Goal: Transaction & Acquisition: Purchase product/service

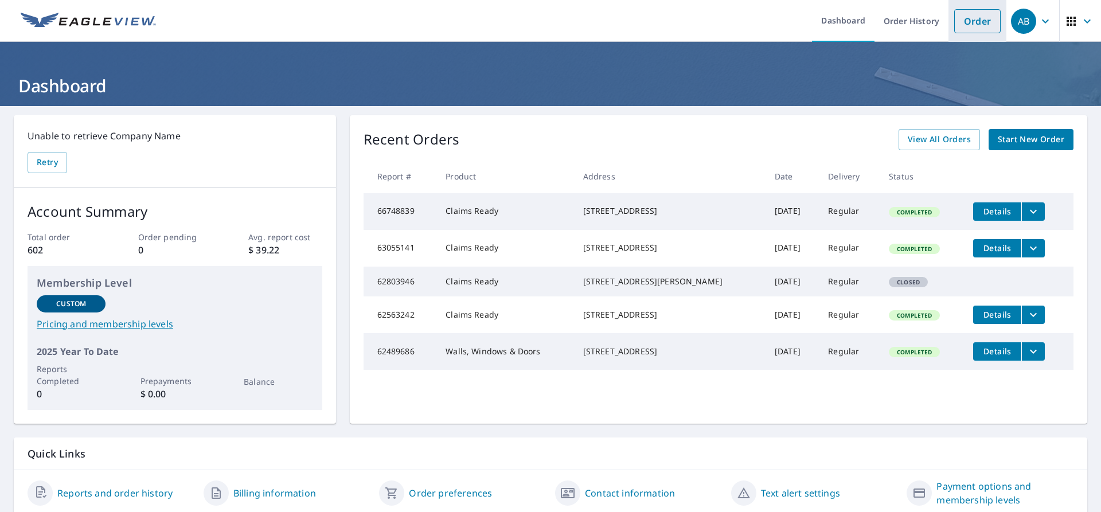
click at [970, 23] on link "Order" at bounding box center [977, 21] width 46 height 24
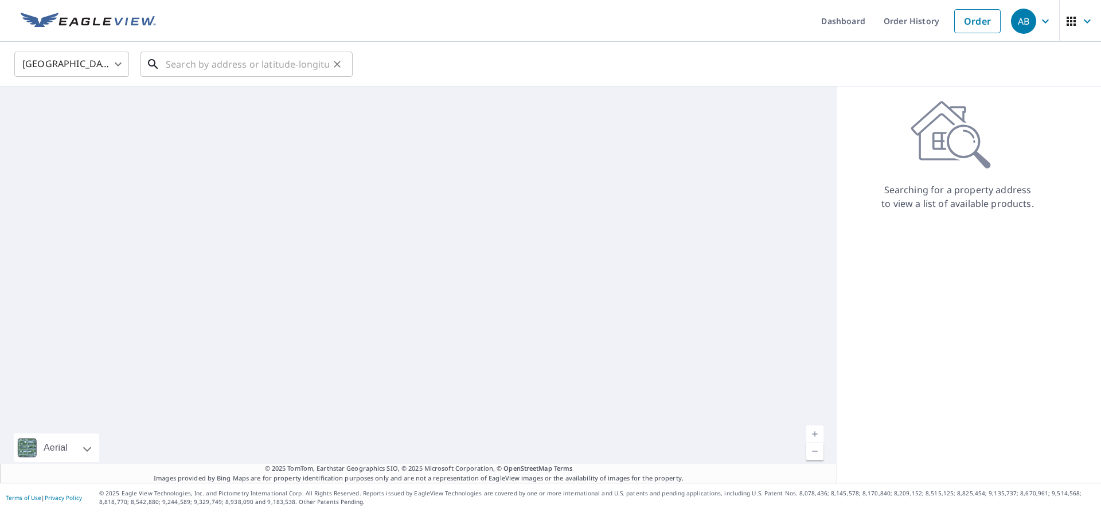
click at [180, 67] on input "text" at bounding box center [247, 64] width 163 height 32
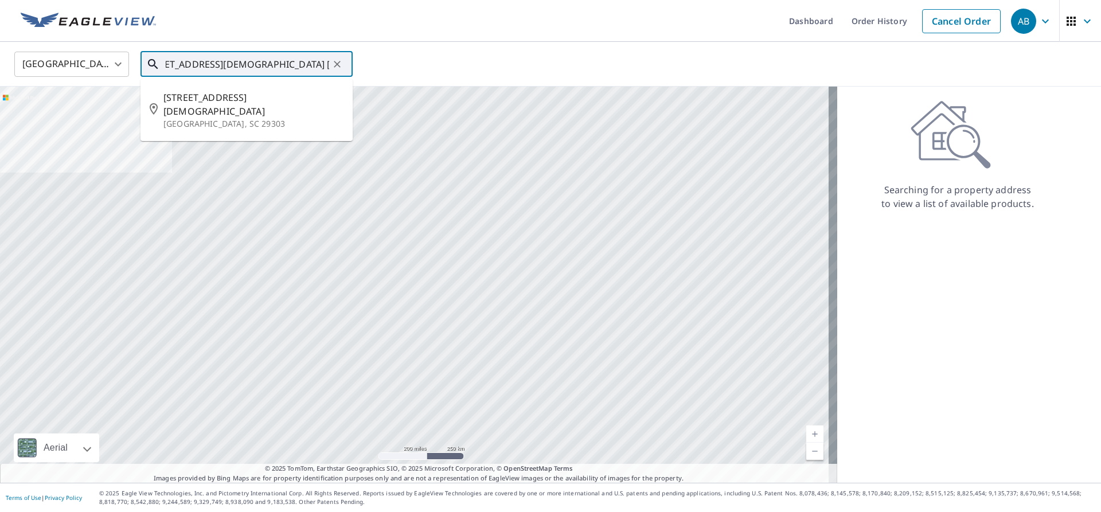
scroll to position [0, 37]
type input "[STREET_ADDRESS][DEMOGRAPHIC_DATA] [GEOGRAPHIC_DATA], [GEOGRAPHIC_DATA]"
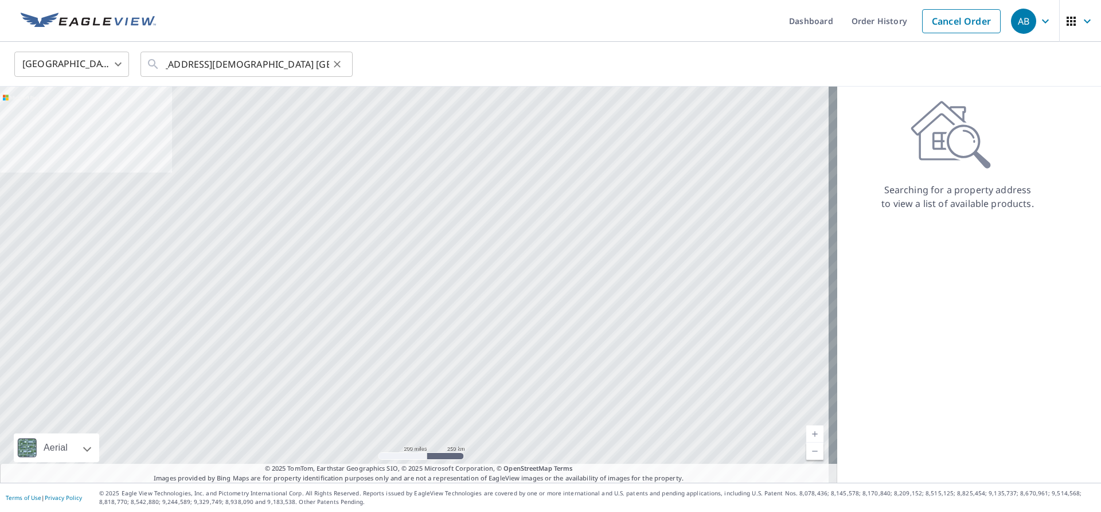
scroll to position [0, 0]
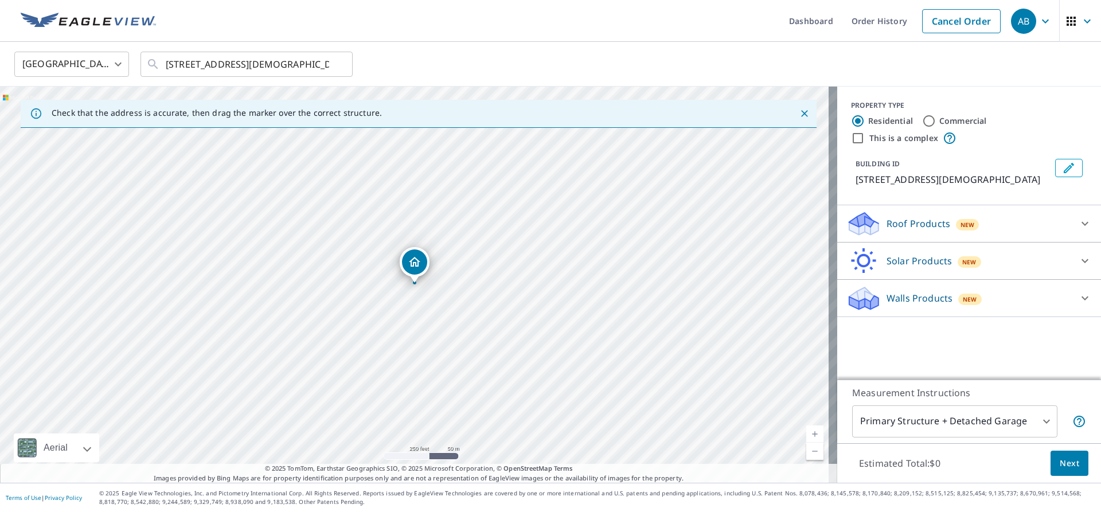
click at [808, 434] on link "Current Level 17, Zoom In" at bounding box center [814, 434] width 17 height 17
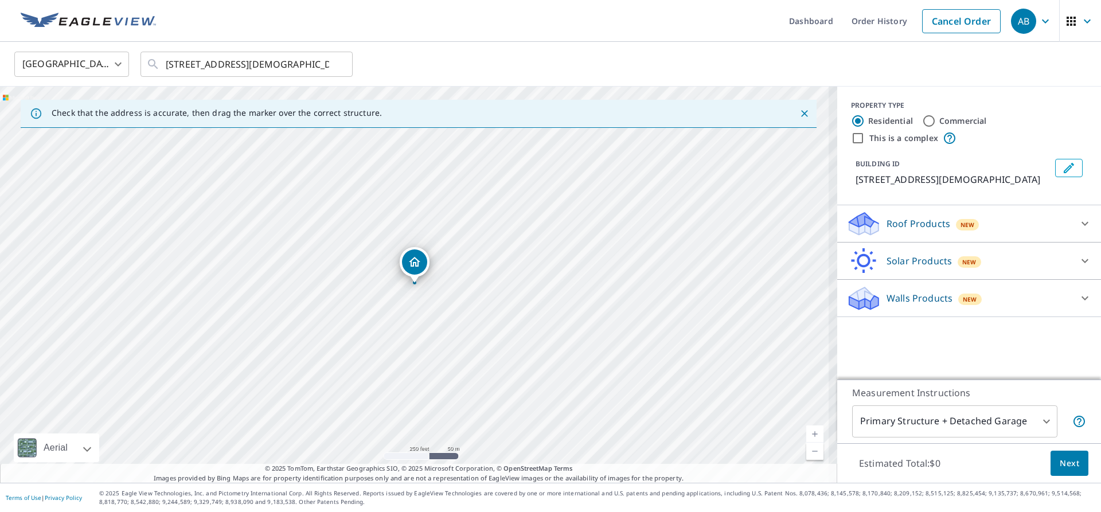
click at [808, 434] on link "Current Level 17, Zoom In" at bounding box center [814, 434] width 17 height 17
click at [808, 434] on link "Current Level 19, Zoom In" at bounding box center [814, 434] width 17 height 17
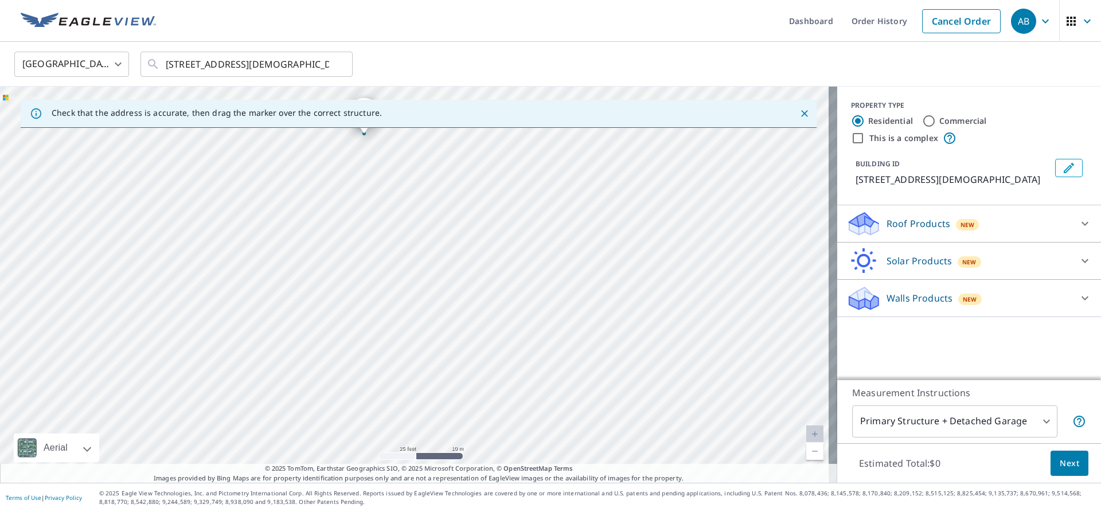
drag, startPoint x: 535, startPoint y: 364, endPoint x: 485, endPoint y: 215, distance: 157.4
click at [485, 215] on div "[STREET_ADDRESS]" at bounding box center [418, 285] width 837 height 396
drag, startPoint x: 570, startPoint y: 376, endPoint x: 557, endPoint y: 278, distance: 98.9
click at [557, 278] on div "[STREET_ADDRESS]" at bounding box center [418, 285] width 837 height 396
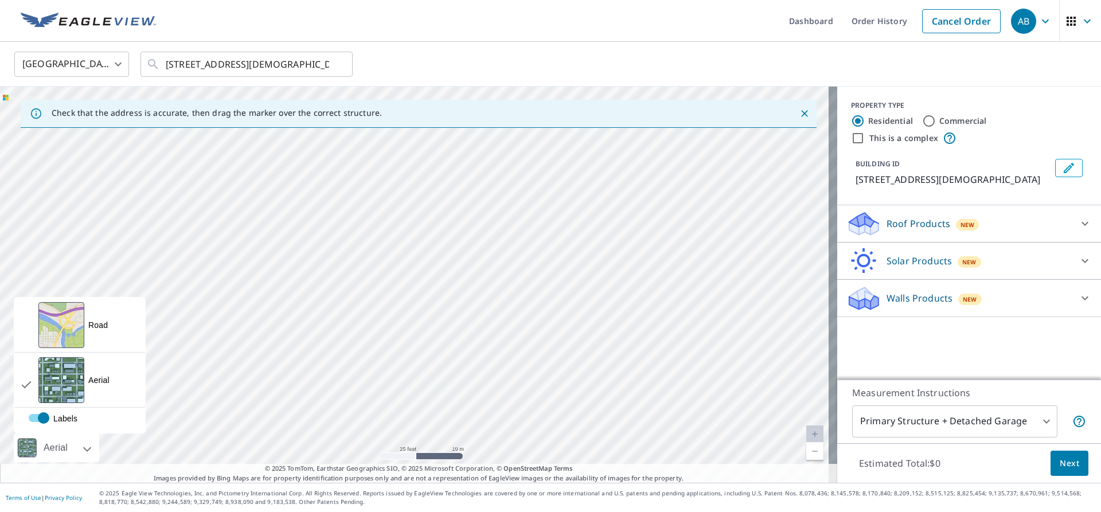
click at [90, 444] on div "Aerial" at bounding box center [56, 448] width 85 height 29
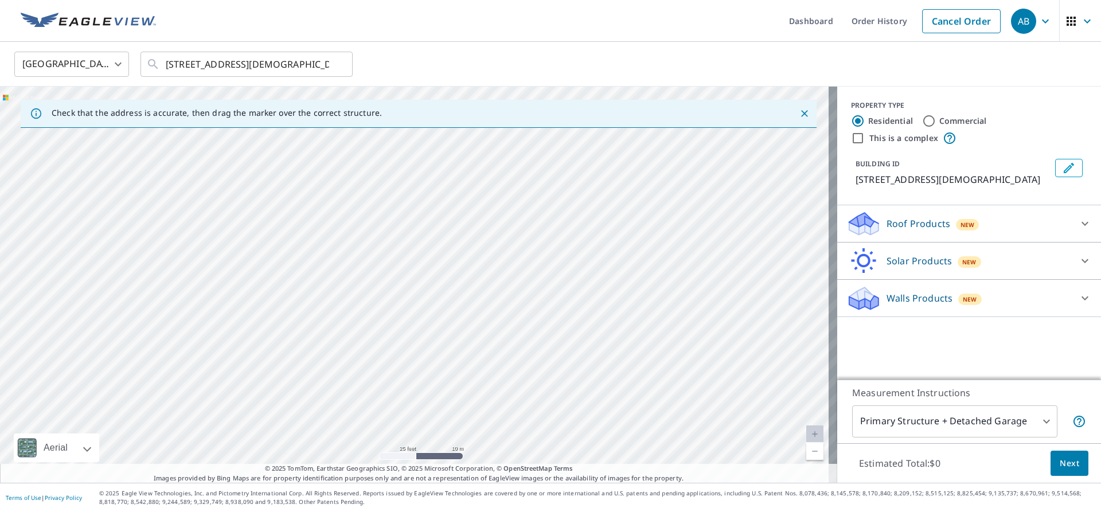
click at [90, 444] on div "Aerial" at bounding box center [56, 448] width 85 height 29
drag, startPoint x: 463, startPoint y: 281, endPoint x: 376, endPoint y: 218, distance: 107.1
click at [376, 218] on div "[STREET_ADDRESS]" at bounding box center [418, 285] width 837 height 396
drag, startPoint x: 569, startPoint y: 226, endPoint x: 408, endPoint y: 539, distance: 352.2
click at [408, 512] on html "AB AB Dashboard Order History Cancel Order AB [GEOGRAPHIC_DATA] [GEOGRAPHIC_DAT…" at bounding box center [550, 256] width 1101 height 512
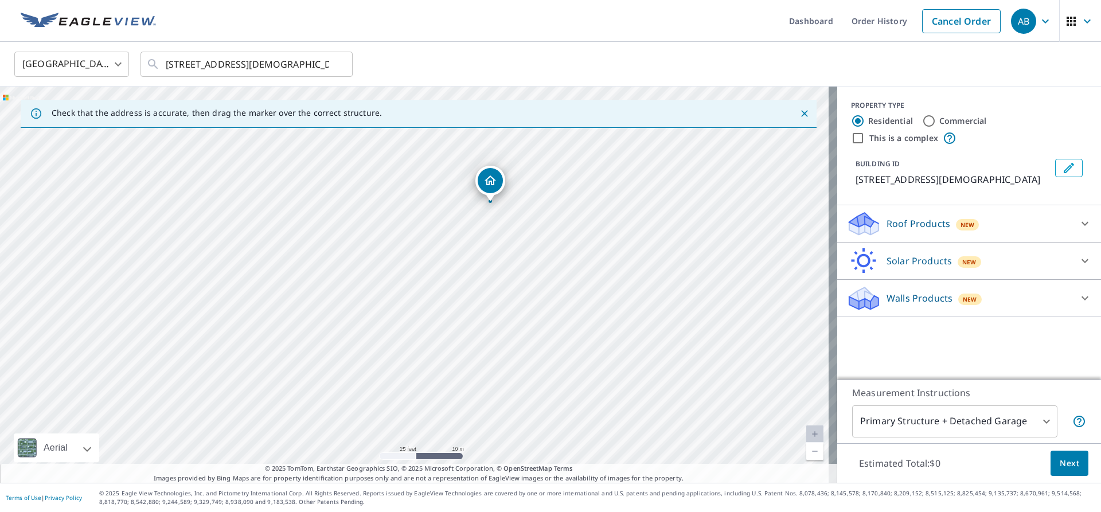
click at [809, 450] on link "Current Level 20, Zoom Out" at bounding box center [814, 451] width 17 height 17
click at [669, 391] on div "[STREET_ADDRESS]" at bounding box center [418, 285] width 837 height 396
click at [421, 279] on div "[STREET_ADDRESS]" at bounding box center [418, 285] width 837 height 396
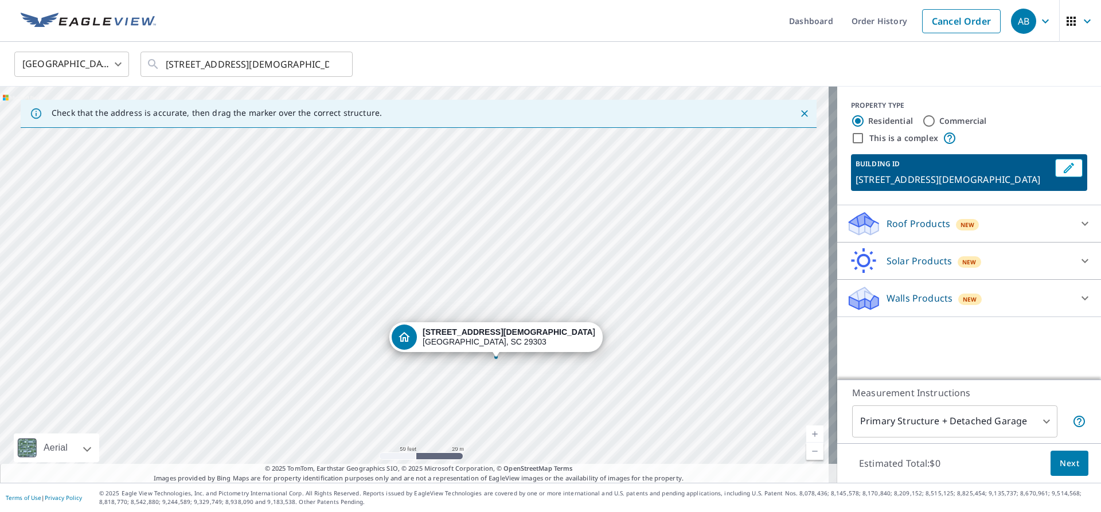
drag, startPoint x: 419, startPoint y: 268, endPoint x: 500, endPoint y: 344, distance: 111.6
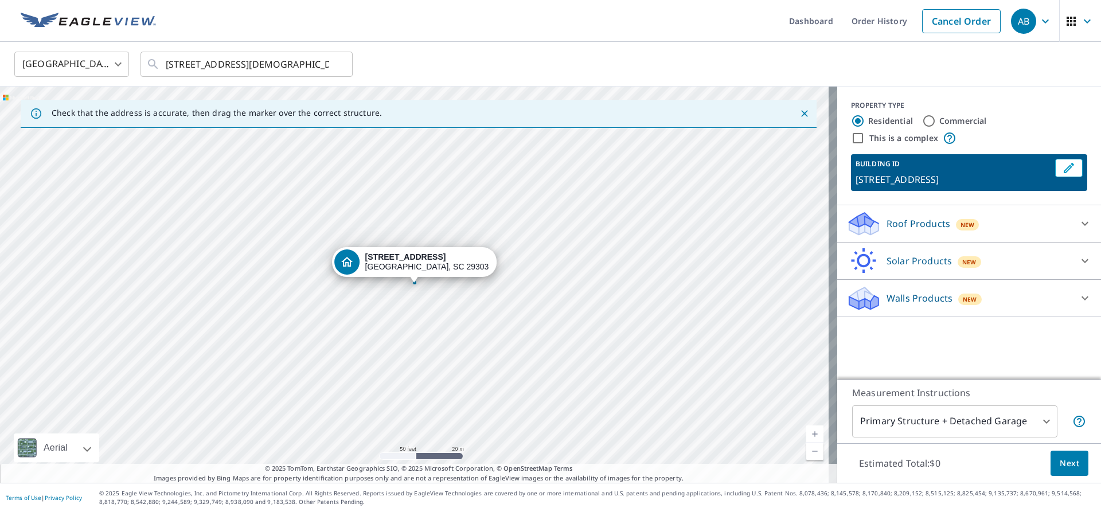
click at [806, 426] on link "Current Level 19, Zoom In" at bounding box center [814, 434] width 17 height 17
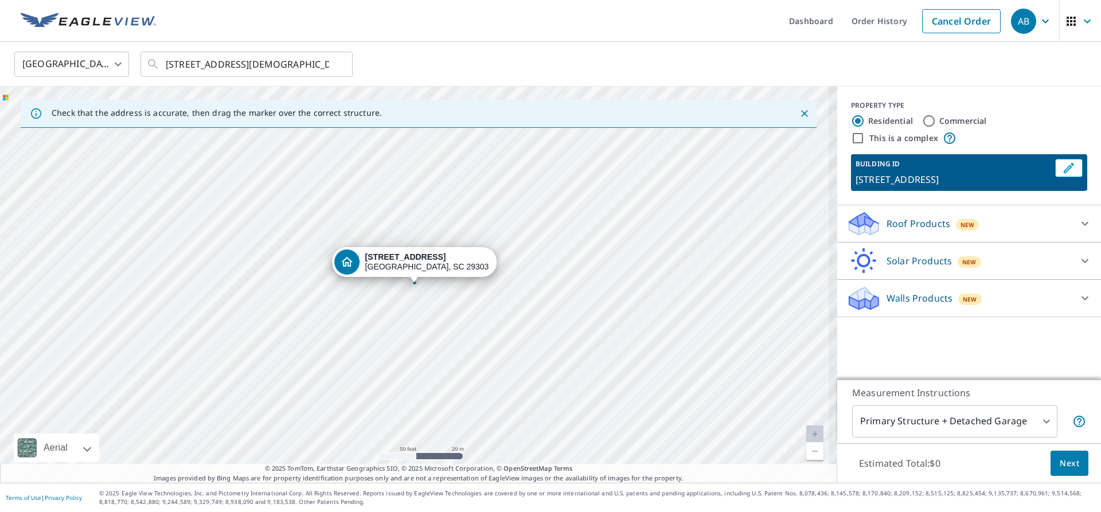
click at [806, 426] on link "Current Level 19, Zoom In Disabled" at bounding box center [814, 434] width 17 height 17
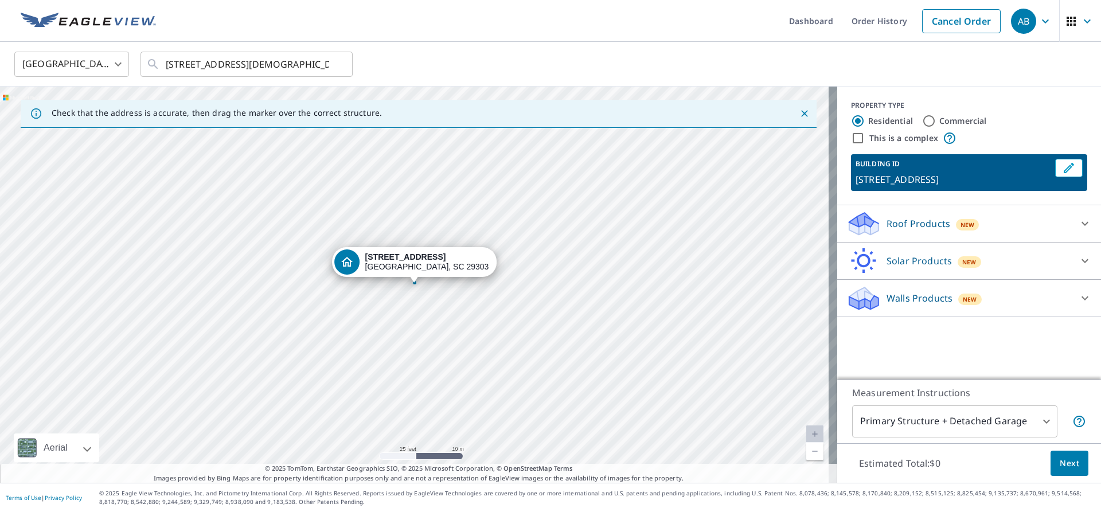
click at [806, 426] on link "Current Level 20, Zoom In Disabled" at bounding box center [814, 434] width 17 height 17
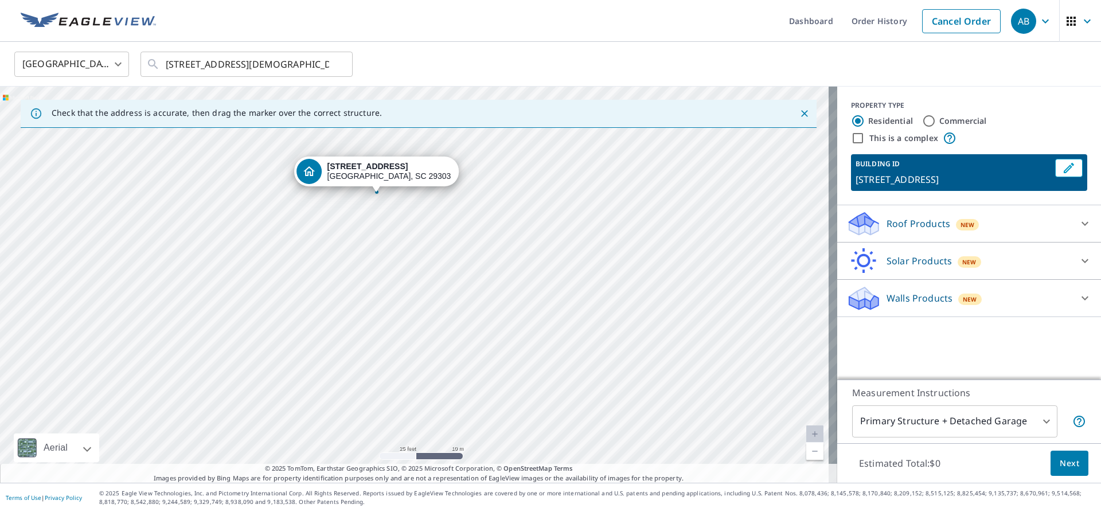
drag, startPoint x: 445, startPoint y: 331, endPoint x: 407, endPoint y: 240, distance: 98.2
click at [407, 240] on div "[STREET_ADDRESS]" at bounding box center [418, 285] width 837 height 396
click at [501, 334] on div "[STREET_ADDRESS]" at bounding box center [418, 285] width 837 height 396
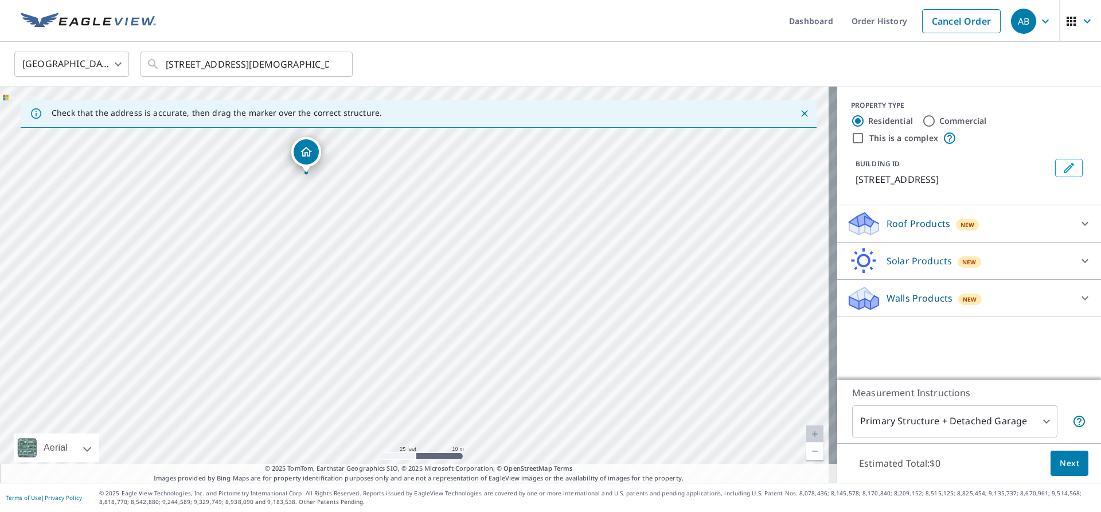
drag, startPoint x: 570, startPoint y: 353, endPoint x: 461, endPoint y: 243, distance: 154.5
click at [461, 243] on div "[STREET_ADDRESS]" at bounding box center [418, 285] width 837 height 396
